Goal: Information Seeking & Learning: Learn about a topic

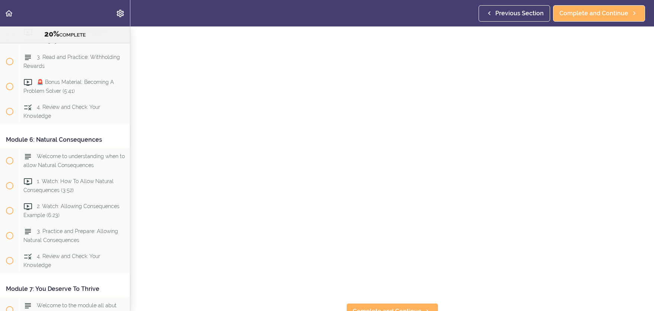
scroll to position [86, 0]
click at [397, 303] on span "Complete and Continue" at bounding box center [387, 302] width 69 height 9
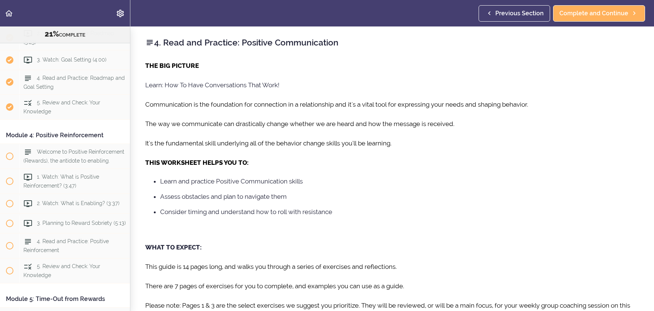
scroll to position [457, 0]
click at [60, 153] on span "Welcome to Positive Reinforcement (Rewards), the antidote to enabling." at bounding box center [73, 155] width 101 height 15
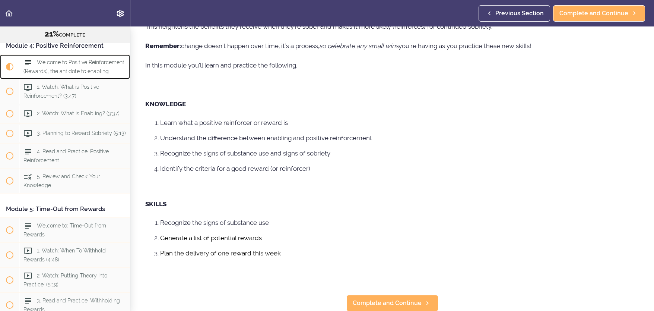
scroll to position [146, 0]
click at [57, 88] on span "1. Watch: What is Positive Reinforcement? (3:47)" at bounding box center [61, 91] width 76 height 15
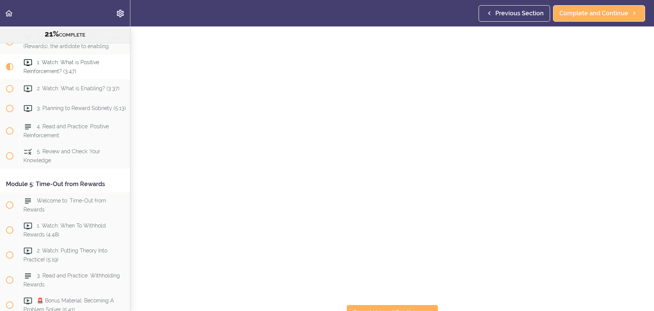
scroll to position [86, 0]
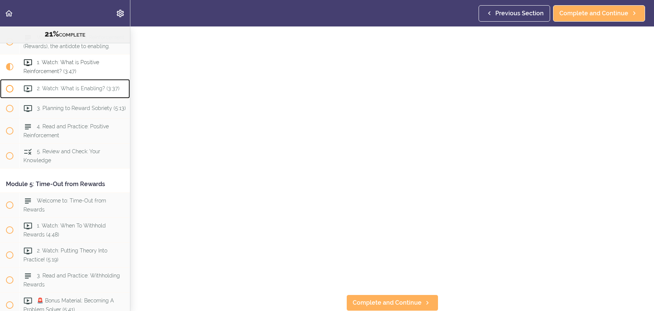
click at [58, 89] on span "2. Watch: What is Enabling? (3:37)" at bounding box center [78, 89] width 83 height 6
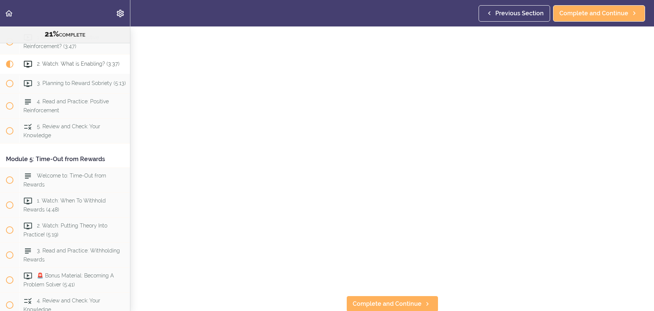
scroll to position [97, 0]
click at [401, 303] on span "Complete and Continue" at bounding box center [387, 302] width 69 height 9
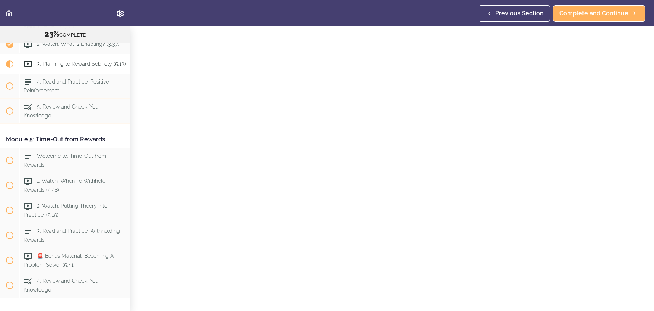
scroll to position [97, 0]
click at [391, 304] on span "Complete and Continue" at bounding box center [387, 302] width 69 height 9
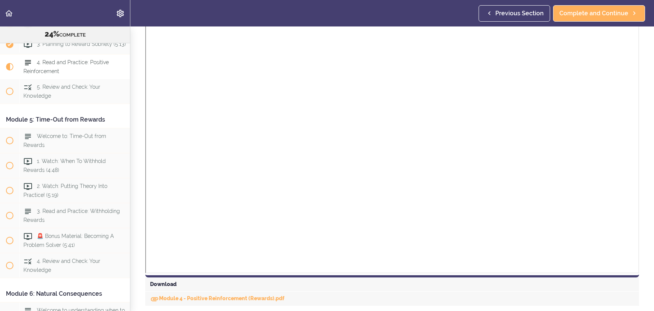
scroll to position [494, 0]
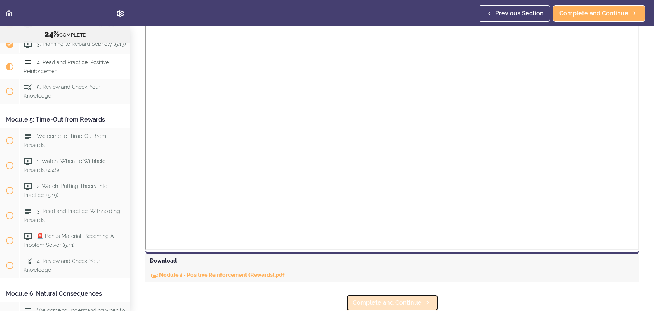
click at [372, 304] on span "Complete and Continue" at bounding box center [387, 302] width 69 height 9
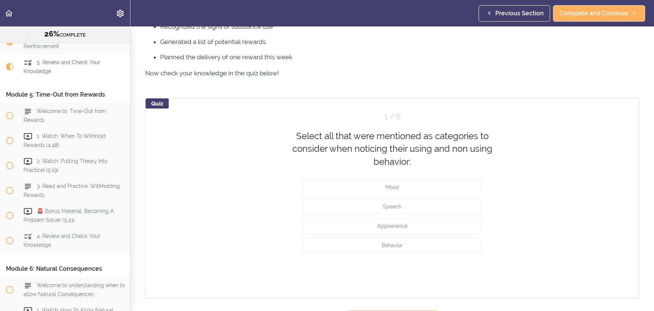
scroll to position [261, 0]
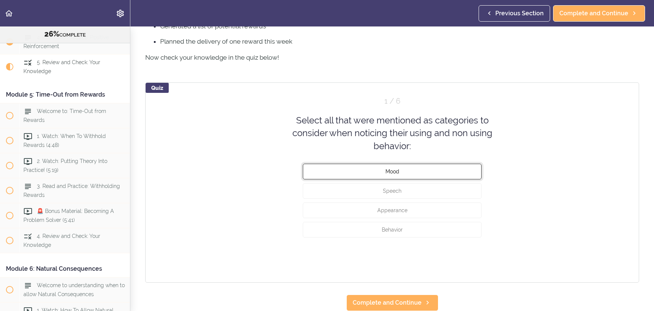
click at [404, 169] on button "Mood" at bounding box center [392, 172] width 179 height 16
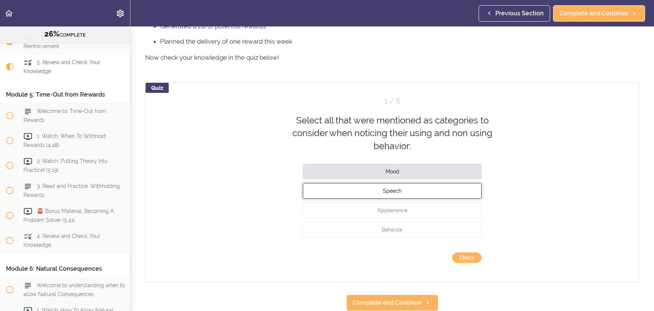
click at [404, 183] on button "Speech" at bounding box center [392, 191] width 179 height 16
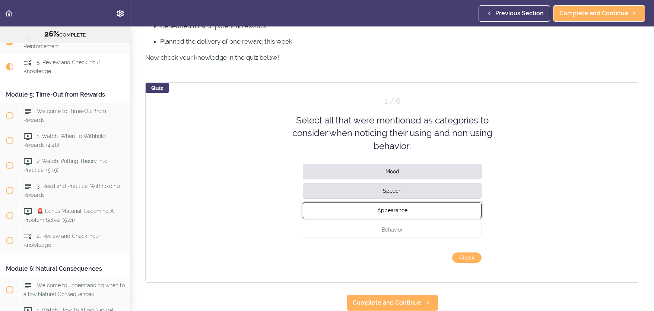
click at [405, 205] on button "Appearance" at bounding box center [392, 210] width 179 height 16
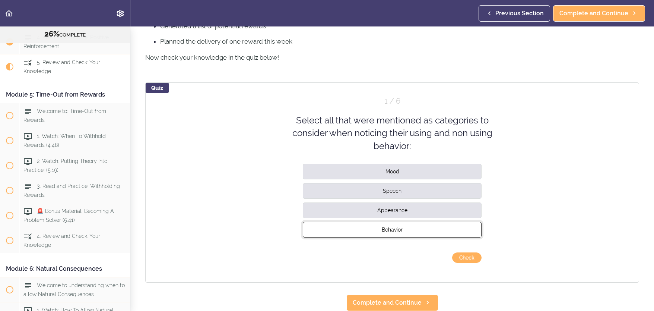
click at [405, 226] on button "Behavior" at bounding box center [392, 230] width 179 height 16
click at [457, 256] on button "Check" at bounding box center [466, 257] width 29 height 10
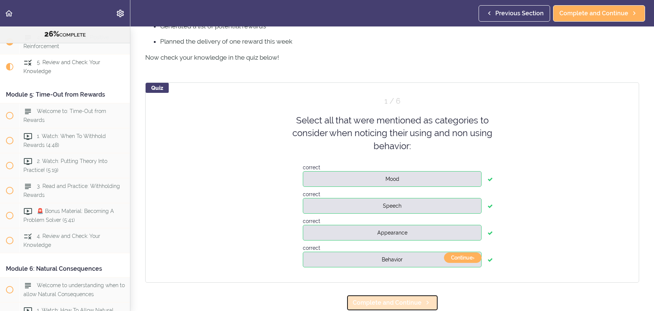
click at [398, 301] on span "Complete and Continue" at bounding box center [387, 302] width 69 height 9
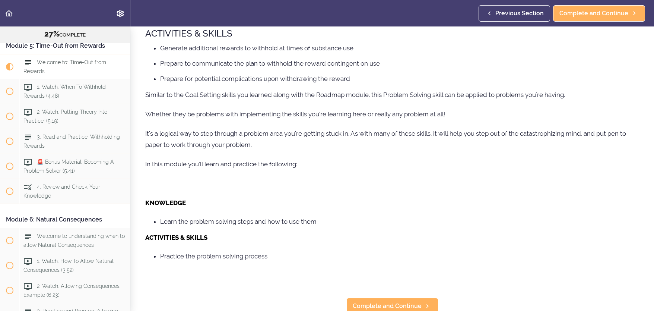
scroll to position [233, 0]
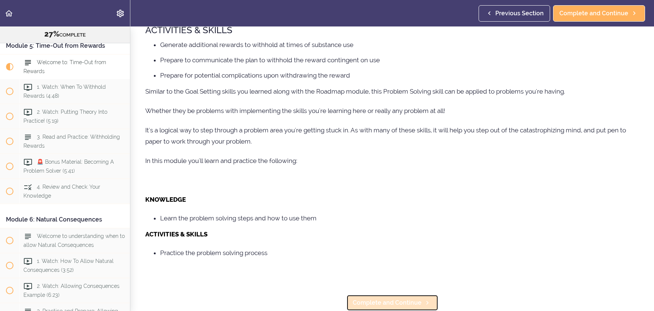
click at [394, 300] on span "Complete and Continue" at bounding box center [387, 302] width 69 height 9
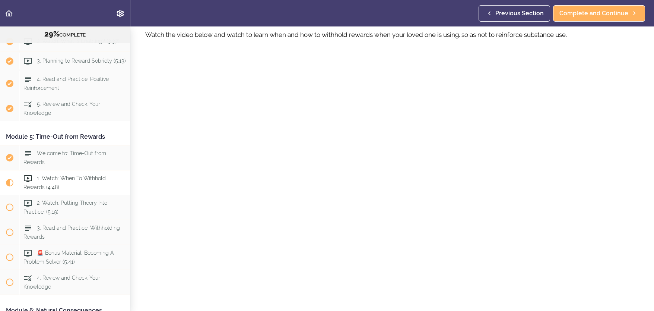
scroll to position [86, 0]
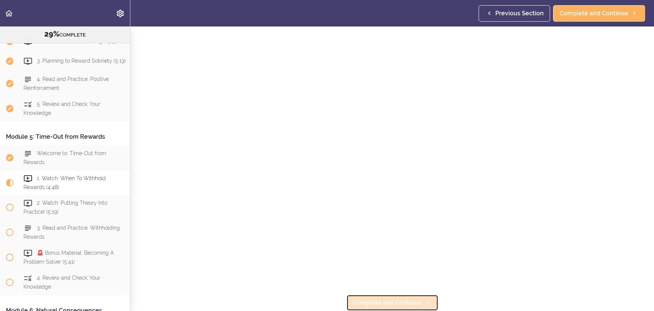
click at [401, 301] on span "Complete and Continue" at bounding box center [387, 302] width 69 height 9
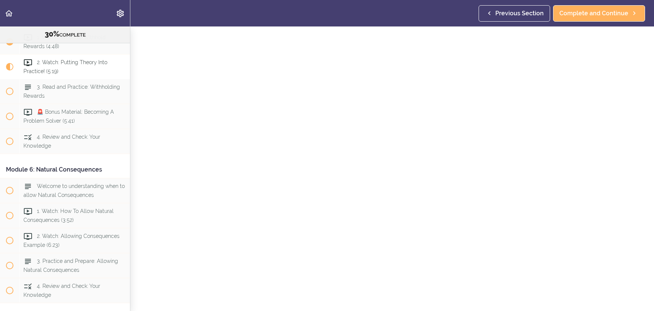
scroll to position [86, 0]
click at [403, 301] on span "Complete and Continue" at bounding box center [387, 302] width 69 height 9
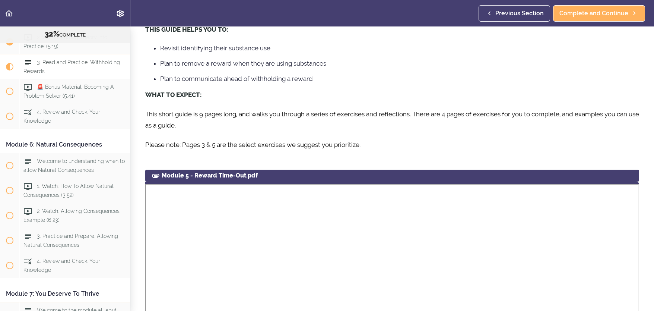
scroll to position [99, 0]
